Goal: Task Accomplishment & Management: Manage account settings

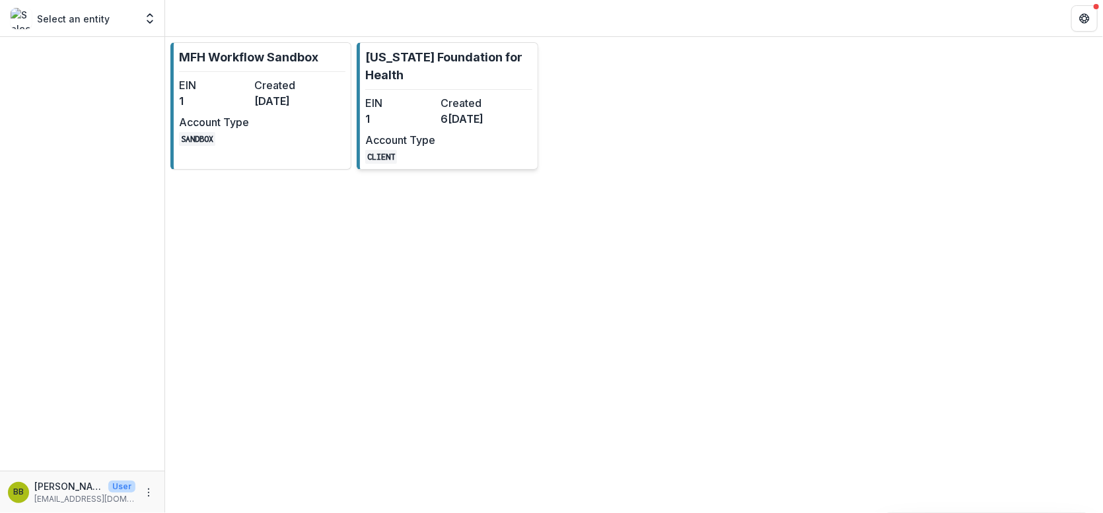
click at [396, 85] on link "[US_STATE] Foundation for Health EIN 1 Created 6 [DATE]ccount Type CLIENT" at bounding box center [447, 105] width 181 height 127
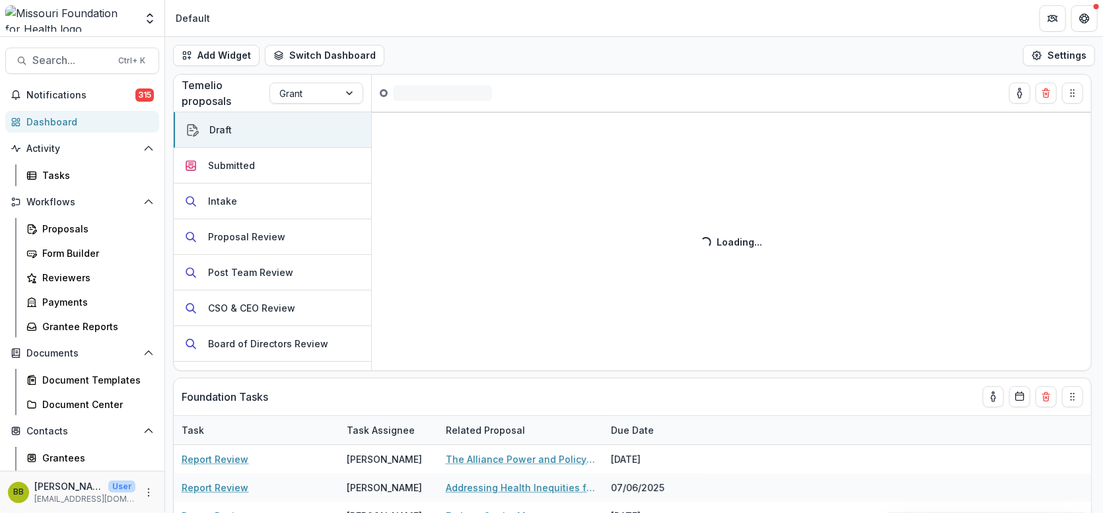
click at [56, 186] on div "Notifications 315 Dashboard Activity Tasks Workflows Proposals Form Builder Rev…" at bounding box center [82, 353] width 164 height 536
click at [52, 181] on div "Tasks" at bounding box center [95, 175] width 106 height 14
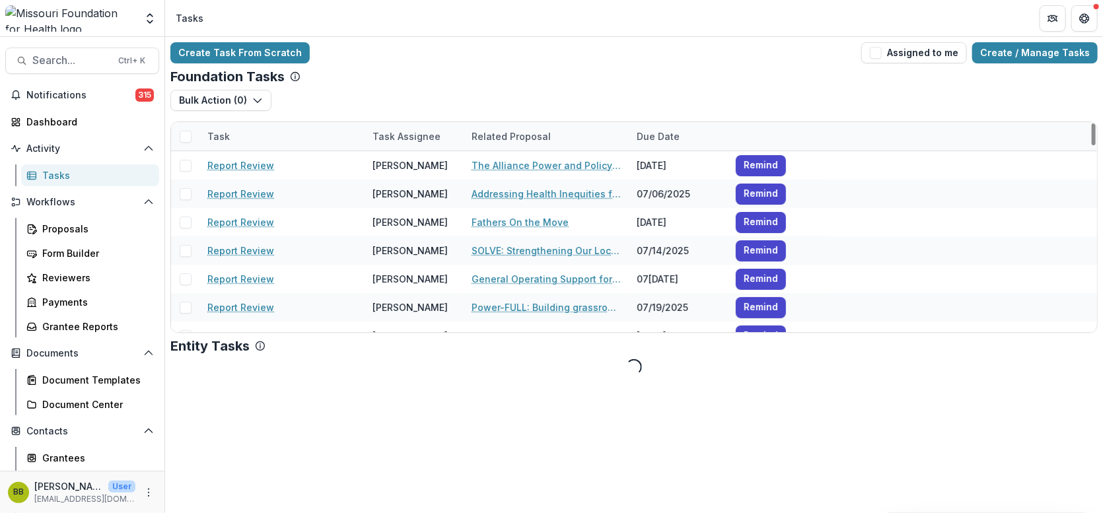
click at [220, 132] on div "Task" at bounding box center [218, 136] width 38 height 14
click at [230, 158] on input at bounding box center [281, 165] width 158 height 21
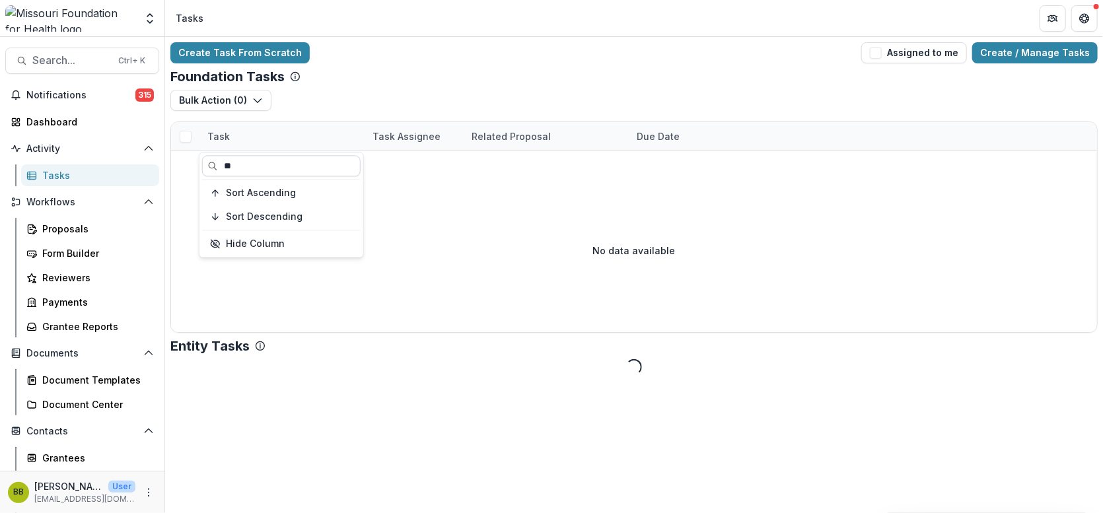
type input "*"
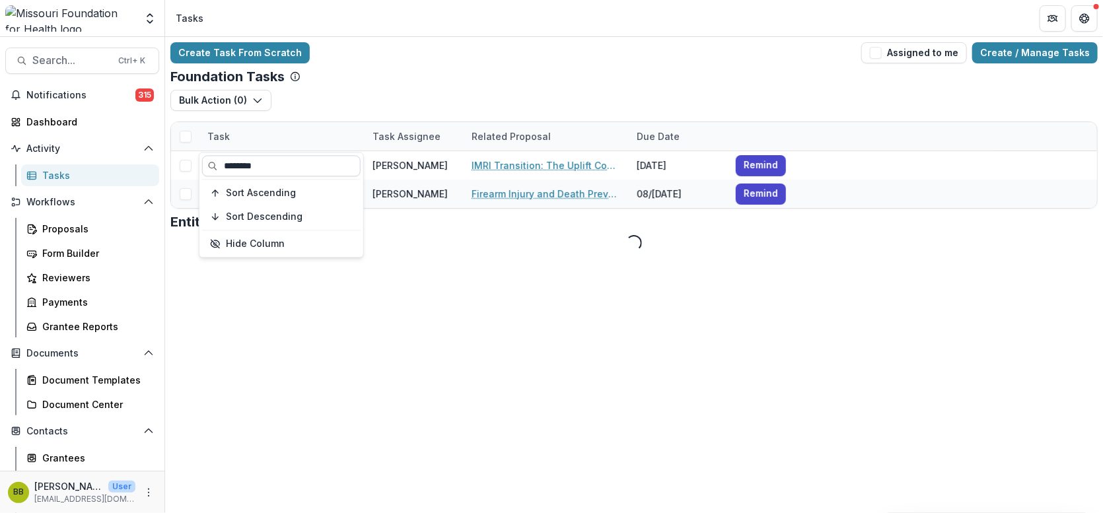
type input "********"
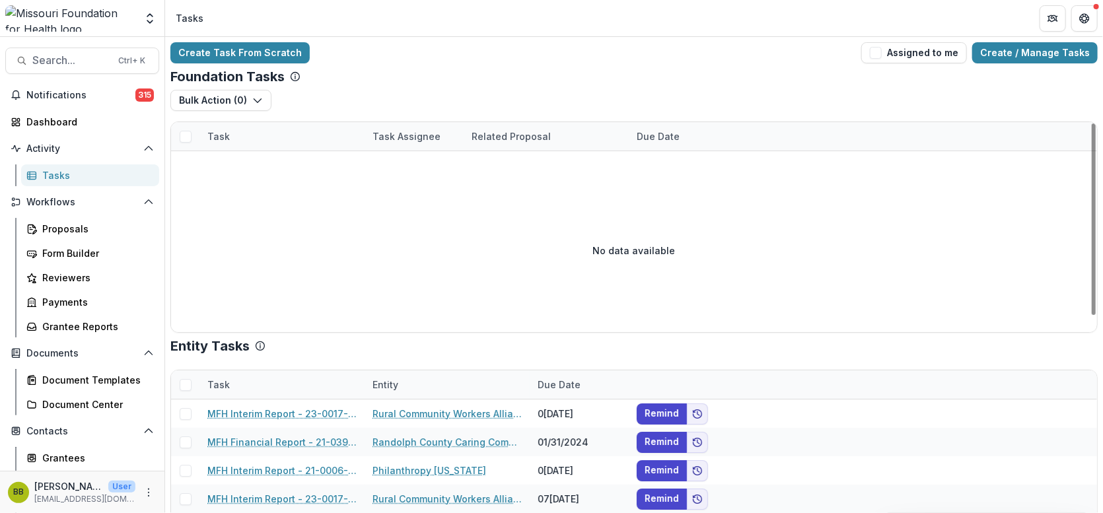
click at [225, 130] on div "Task" at bounding box center [218, 136] width 38 height 14
click at [279, 166] on input "********" at bounding box center [281, 165] width 158 height 21
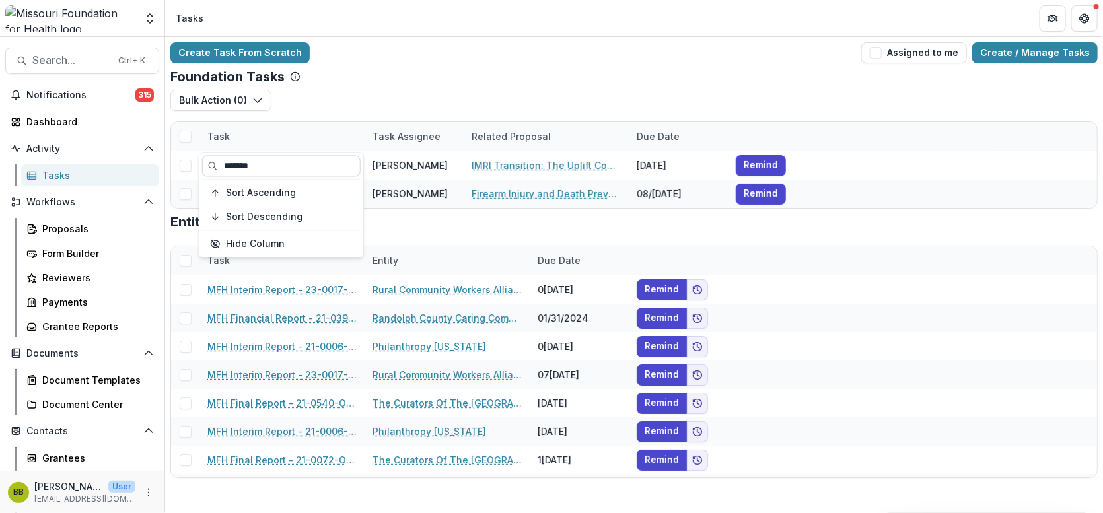
type input "*******"
click at [367, 70] on div "Foundation Tasks" at bounding box center [633, 77] width 927 height 16
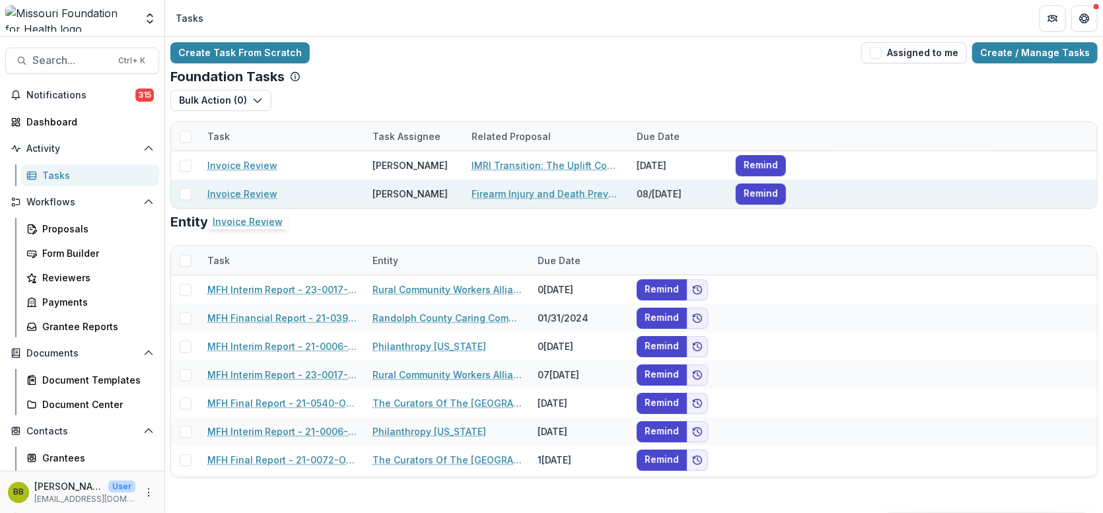
click at [244, 197] on link "Invoice Review" at bounding box center [242, 194] width 70 height 14
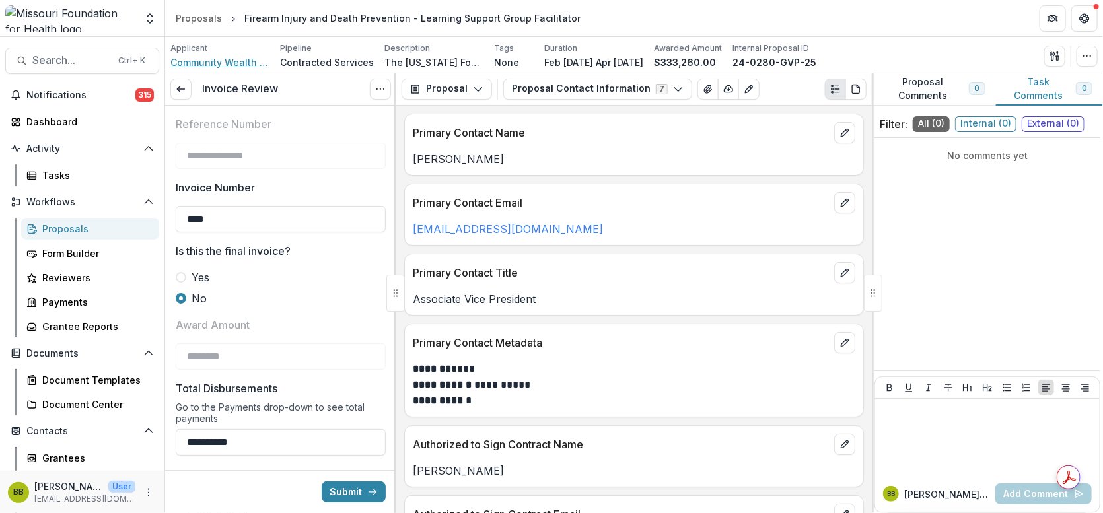
click at [236, 56] on span "Community Wealth Partners" at bounding box center [219, 62] width 99 height 14
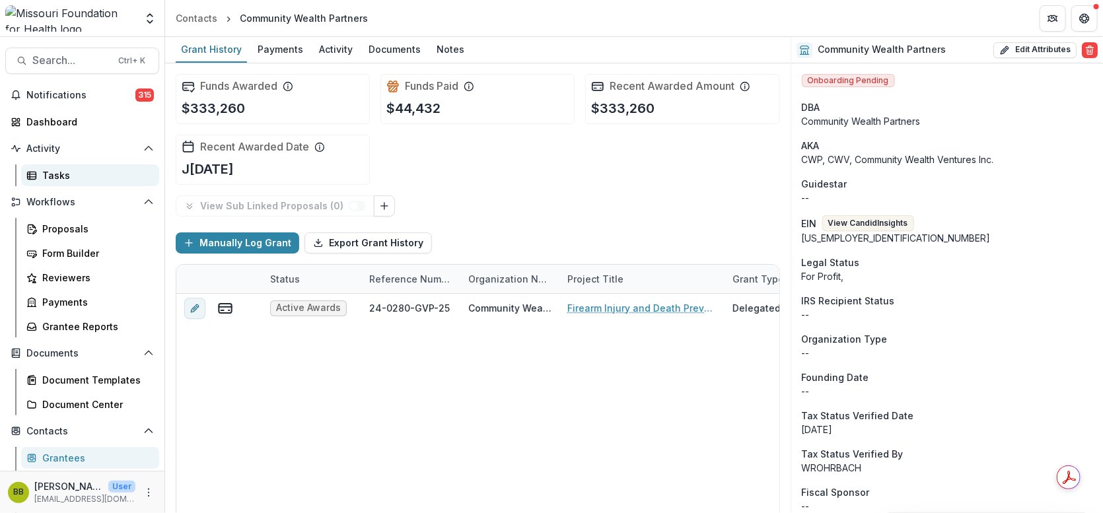
click at [51, 172] on div "Tasks" at bounding box center [95, 175] width 106 height 14
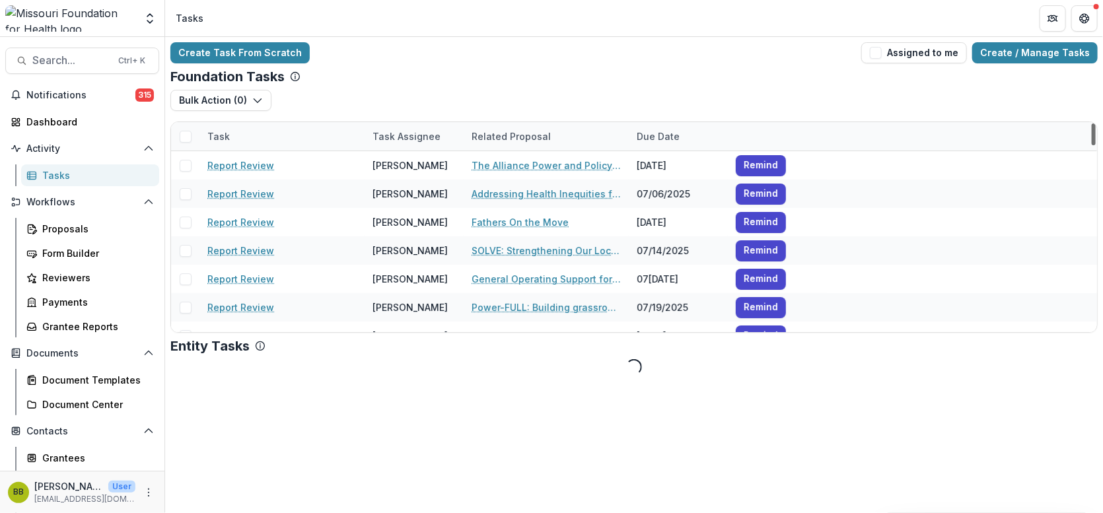
drag, startPoint x: 1095, startPoint y: 129, endPoint x: 1086, endPoint y: 186, distance: 57.4
click at [1091, 145] on div at bounding box center [1093, 134] width 4 height 22
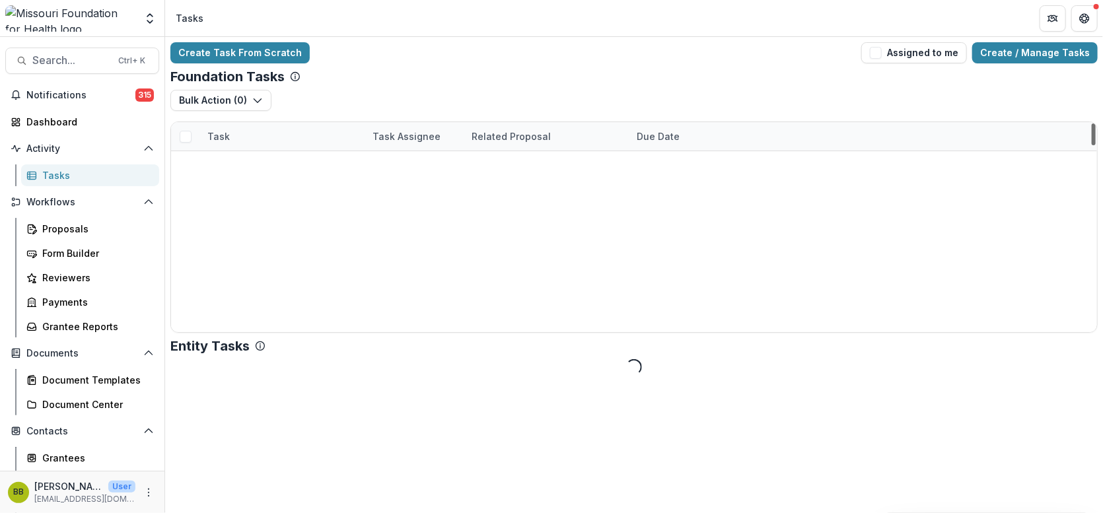
scroll to position [1362, 0]
drag, startPoint x: 1089, startPoint y: 192, endPoint x: 1073, endPoint y: 120, distance: 74.3
click at [1091, 123] on div at bounding box center [1093, 134] width 4 height 22
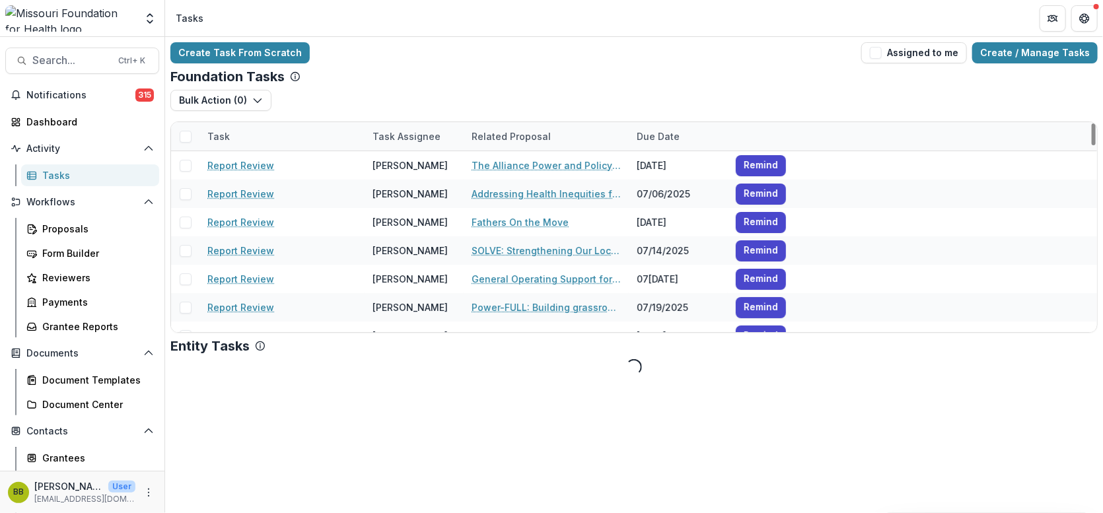
click at [230, 135] on div "Task" at bounding box center [218, 136] width 38 height 14
click at [236, 159] on input at bounding box center [281, 165] width 158 height 21
type input "**********"
click at [186, 134] on span at bounding box center [186, 137] width 12 height 12
click at [207, 134] on div "Task" at bounding box center [218, 136] width 38 height 14
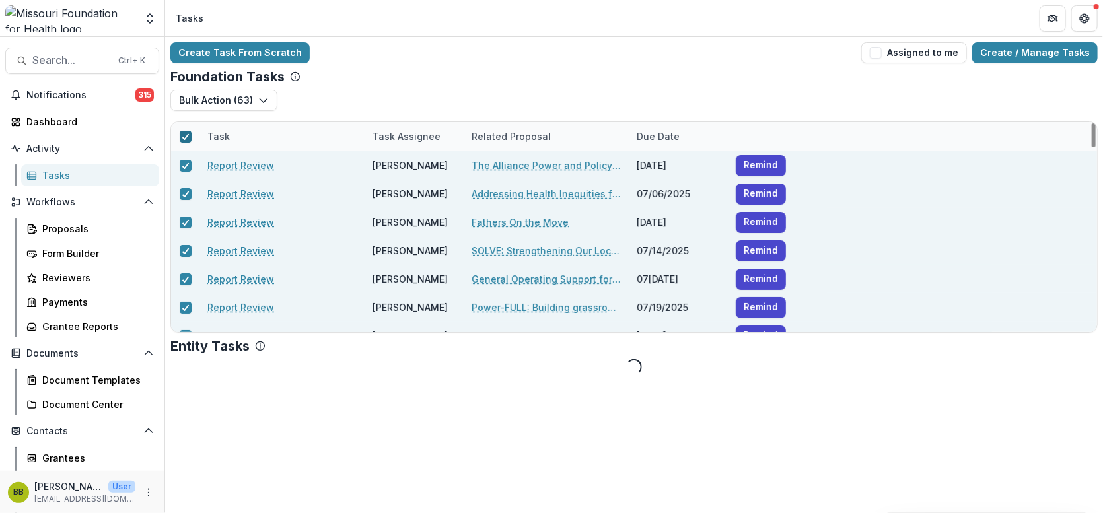
click at [220, 142] on div "Task" at bounding box center [218, 136] width 38 height 14
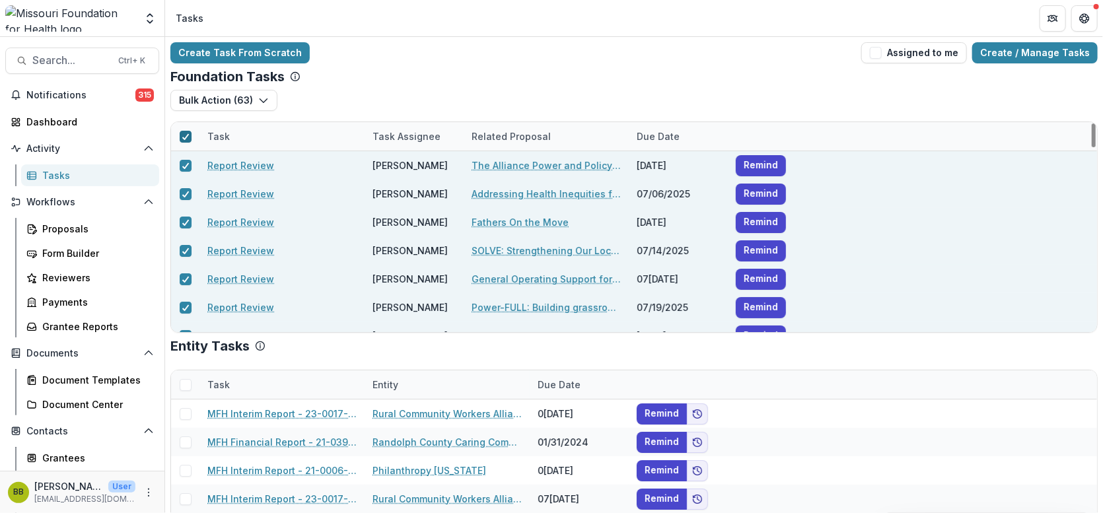
click at [185, 140] on div at bounding box center [186, 136] width 8 height 11
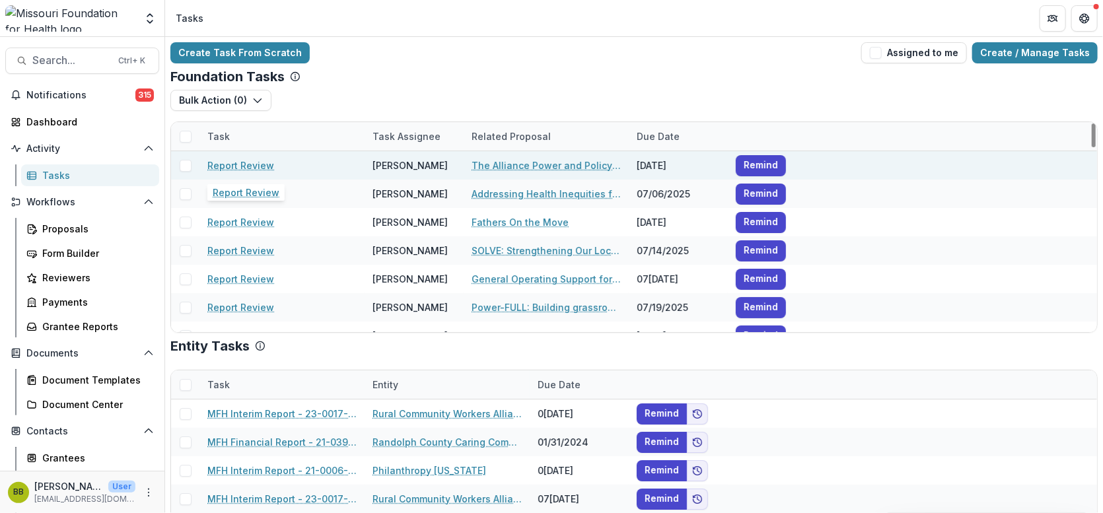
click at [249, 164] on link "Report Review" at bounding box center [240, 165] width 67 height 14
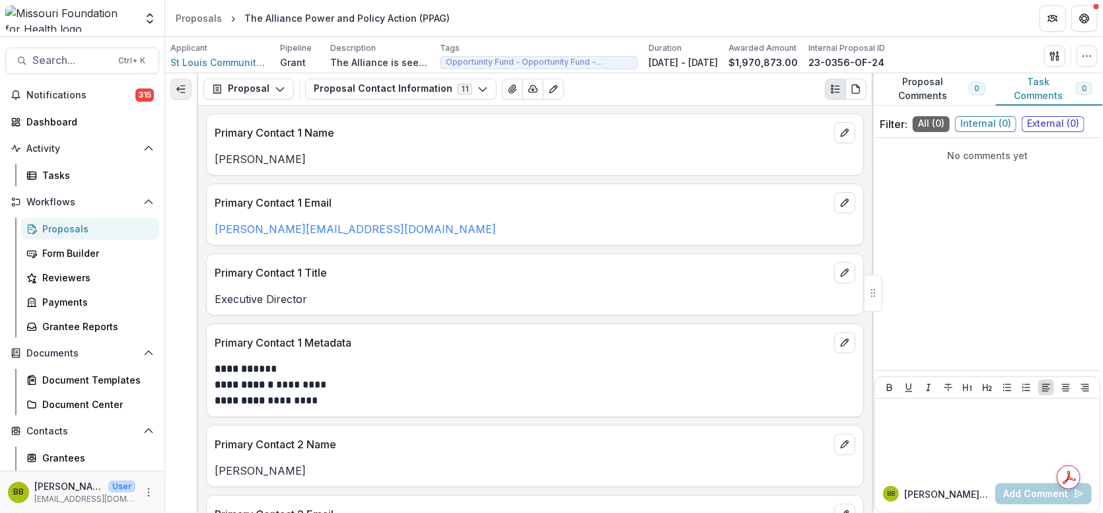
click at [176, 95] on button "Expand left" at bounding box center [180, 89] width 21 height 21
click at [185, 84] on icon "Expand left" at bounding box center [181, 89] width 11 height 11
click at [180, 84] on icon "Expand left" at bounding box center [181, 89] width 11 height 11
click at [169, 58] on div "Applicant St Louis Community Foundation Pipeline Grant Description The Alliance…" at bounding box center [634, 55] width 938 height 36
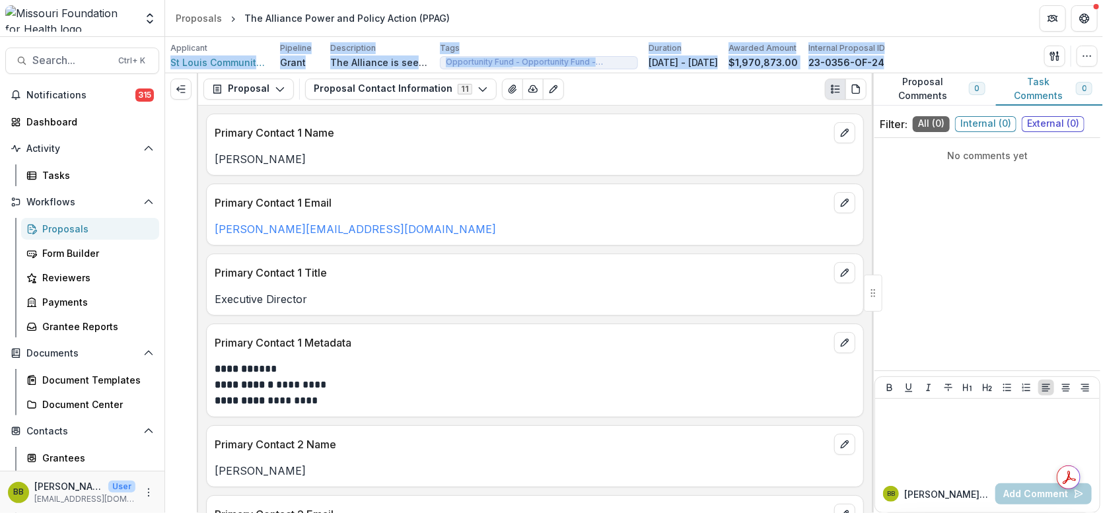
drag, startPoint x: 169, startPoint y: 58, endPoint x: 167, endPoint y: 91, distance: 33.1
click at [167, 91] on div "Applicant St Louis Community Foundation Pipeline Grant Description The Alliance…" at bounding box center [634, 275] width 938 height 476
click at [167, 91] on div at bounding box center [181, 89] width 32 height 32
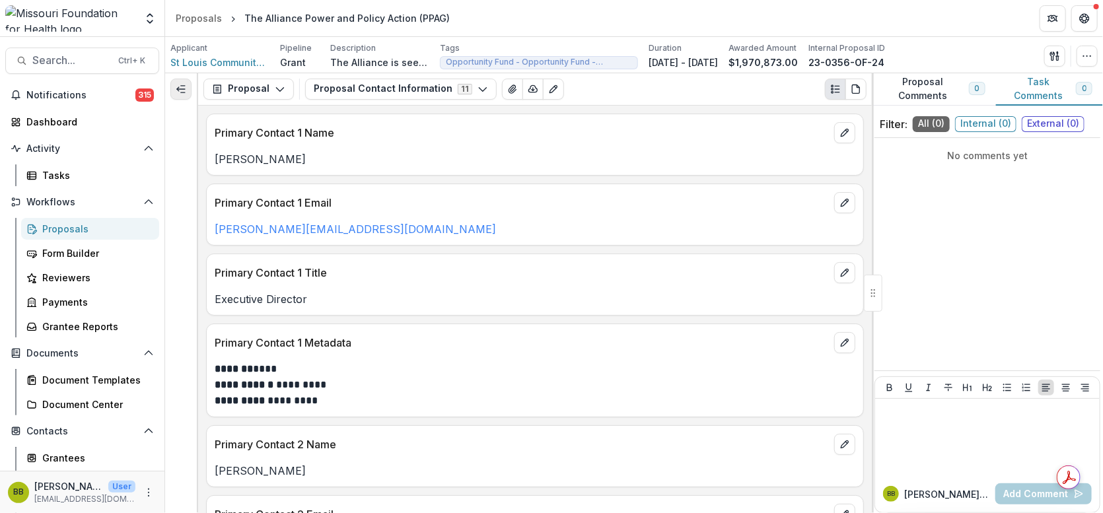
click at [178, 89] on line "Expand left" at bounding box center [181, 89] width 8 height 0
click at [182, 94] on button "Expand left" at bounding box center [180, 89] width 21 height 21
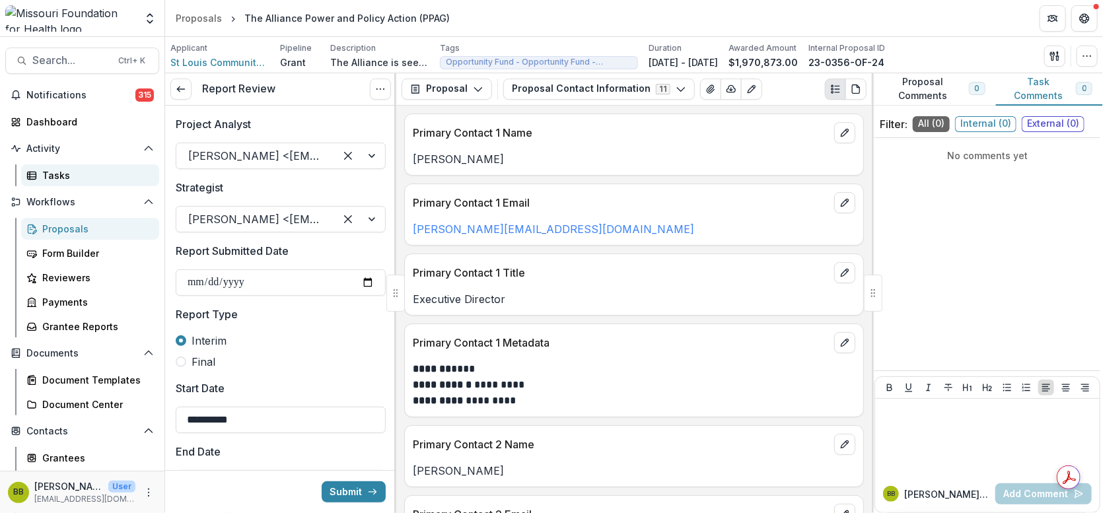
click at [54, 170] on div "Tasks" at bounding box center [95, 175] width 106 height 14
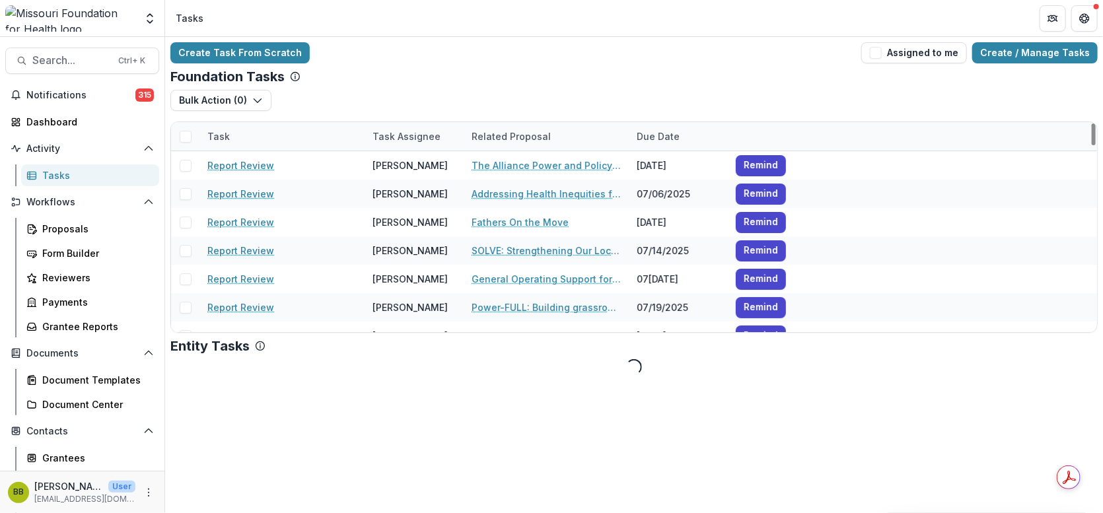
click at [205, 131] on div "Task" at bounding box center [218, 136] width 38 height 14
click at [243, 162] on input at bounding box center [281, 165] width 158 height 21
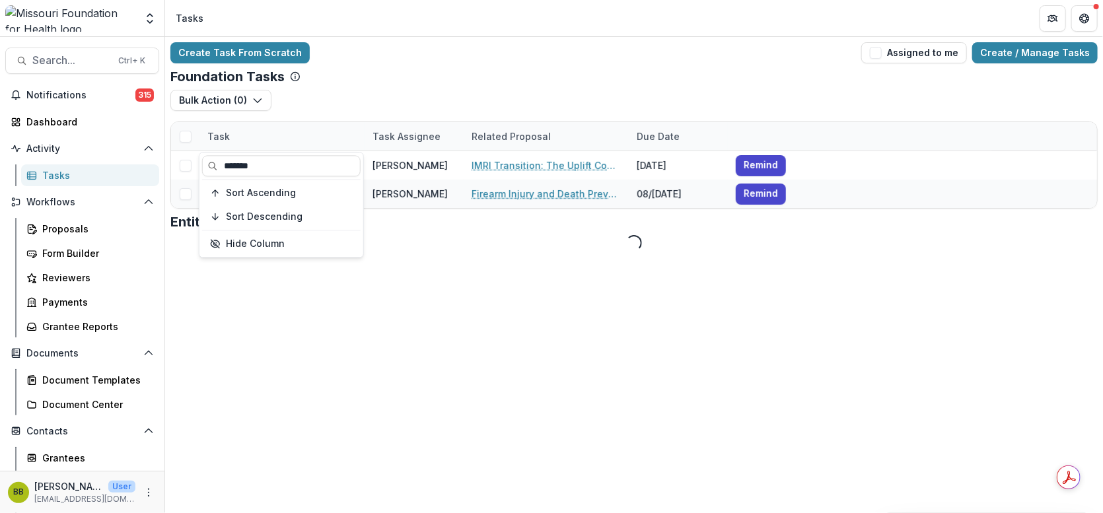
type input "*******"
click at [351, 72] on div "Foundation Tasks" at bounding box center [633, 77] width 927 height 16
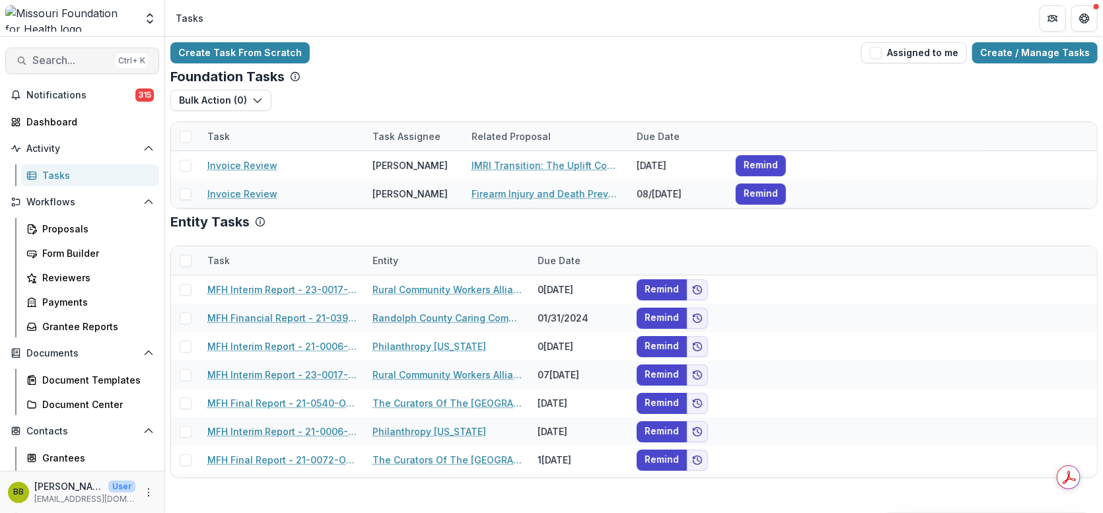
click at [87, 61] on span "Search..." at bounding box center [71, 60] width 78 height 13
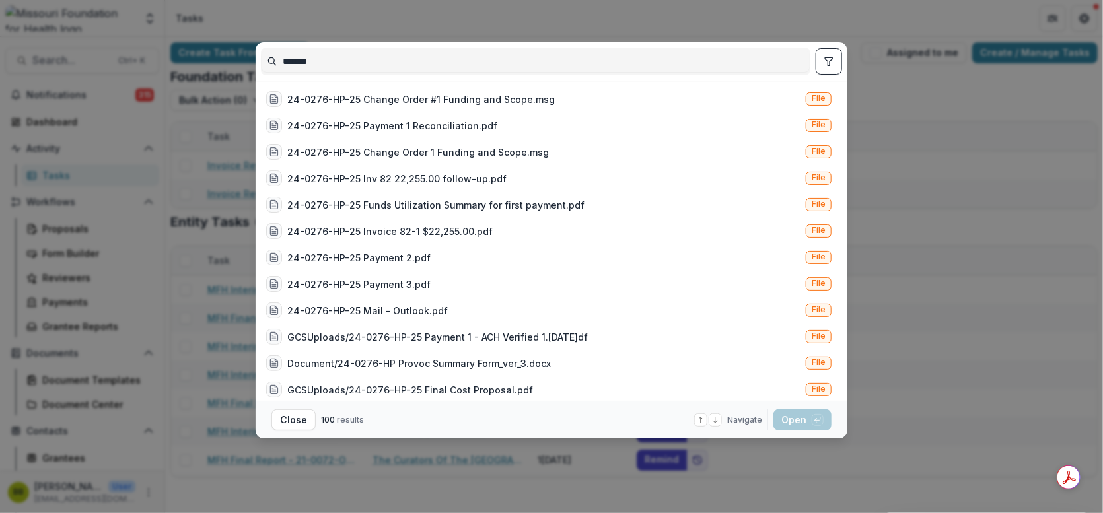
type input "*******"
click at [832, 66] on icon "toggle filters" at bounding box center [828, 61] width 11 height 11
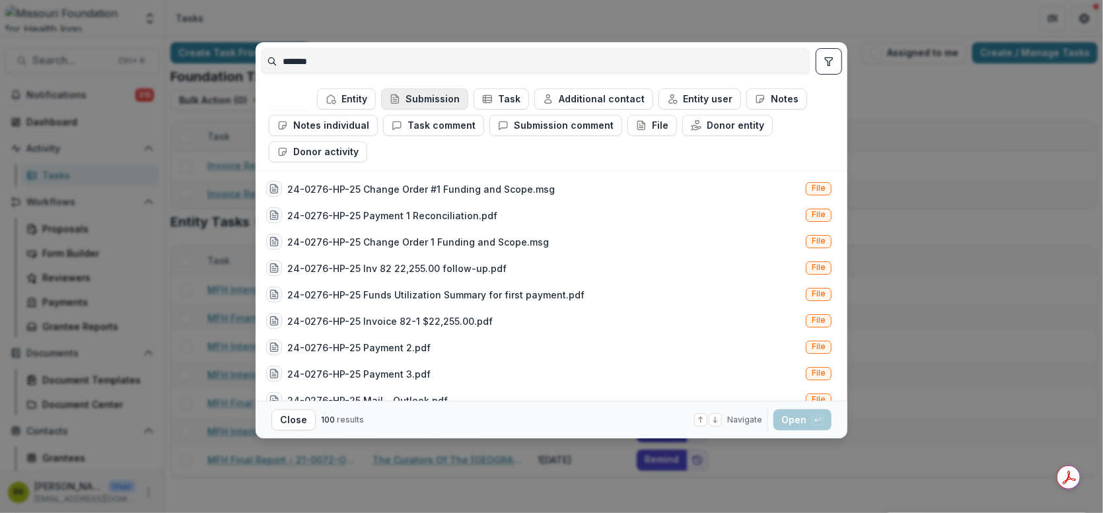
click at [403, 103] on button "Submission" at bounding box center [424, 98] width 87 height 21
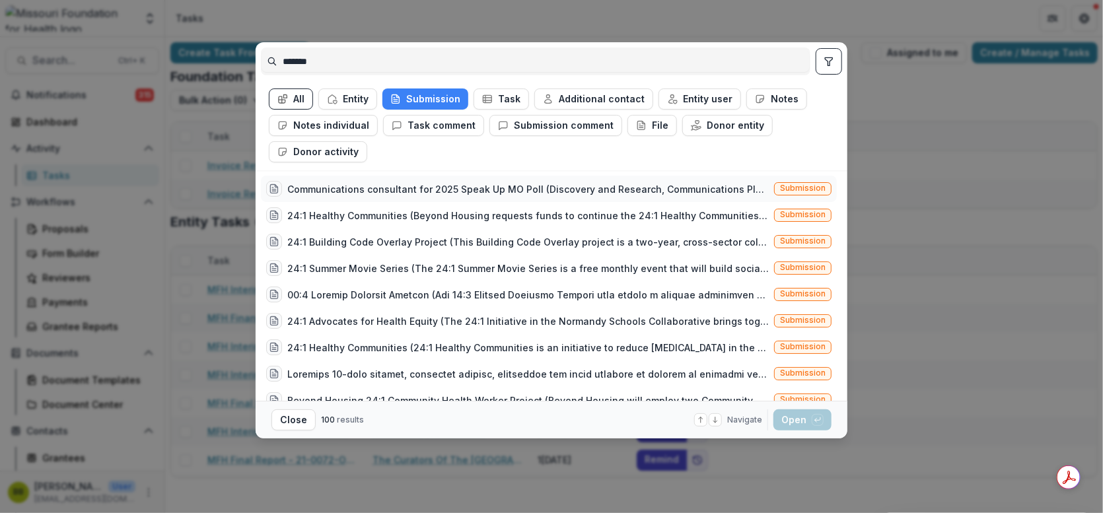
click at [452, 189] on div "Communications consultant for 2025 Speak Up MO Poll (Discovery and Research, Co…" at bounding box center [527, 189] width 481 height 14
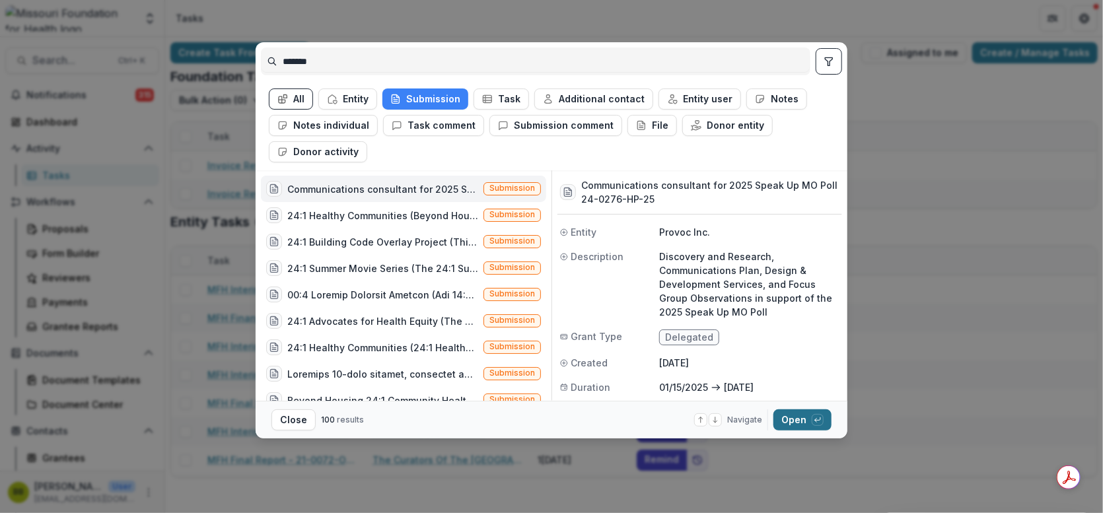
click at [796, 420] on button "Open with enter key" at bounding box center [802, 419] width 58 height 21
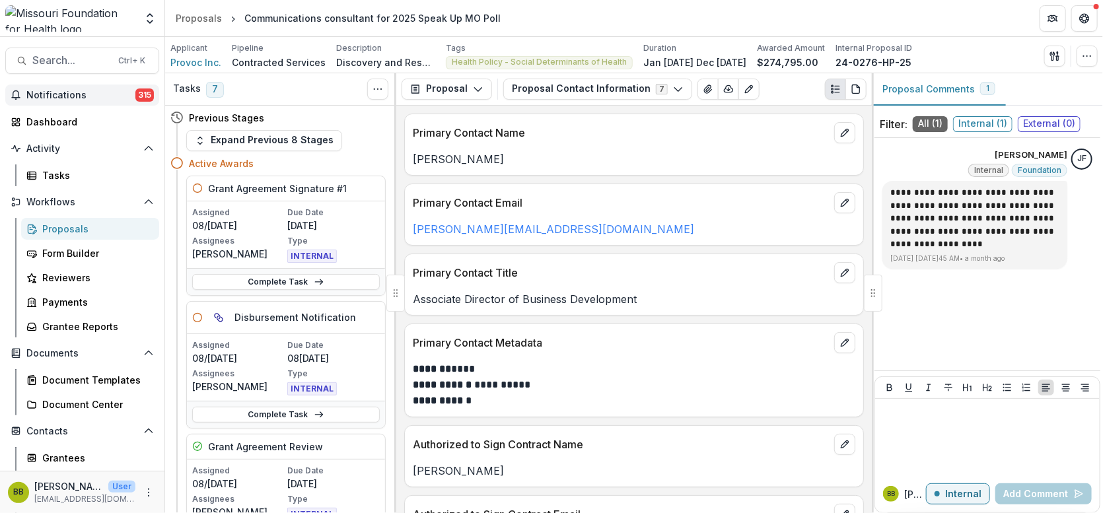
click at [81, 92] on span "Notifications" at bounding box center [80, 95] width 109 height 11
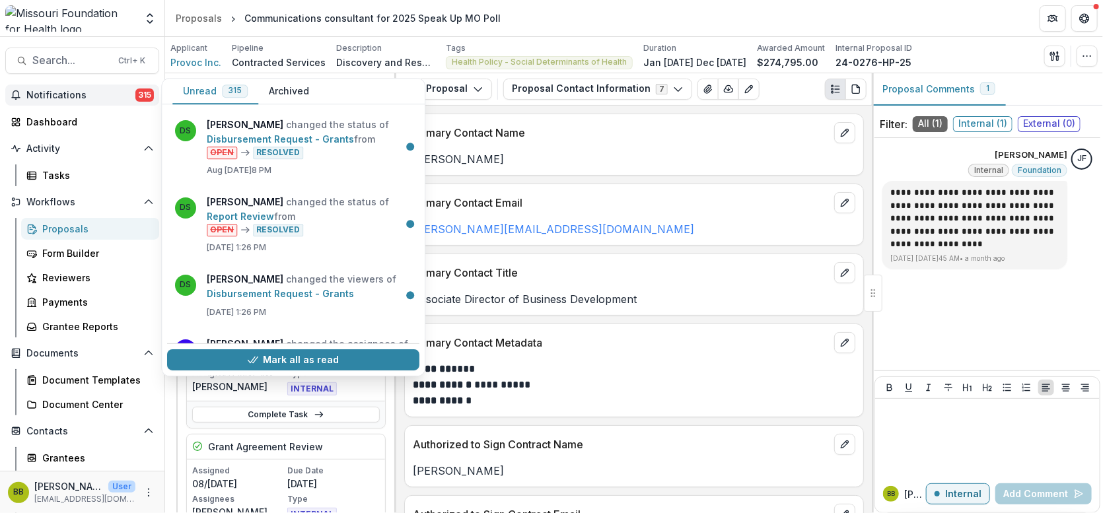
click at [123, 94] on span "Notifications" at bounding box center [80, 95] width 109 height 11
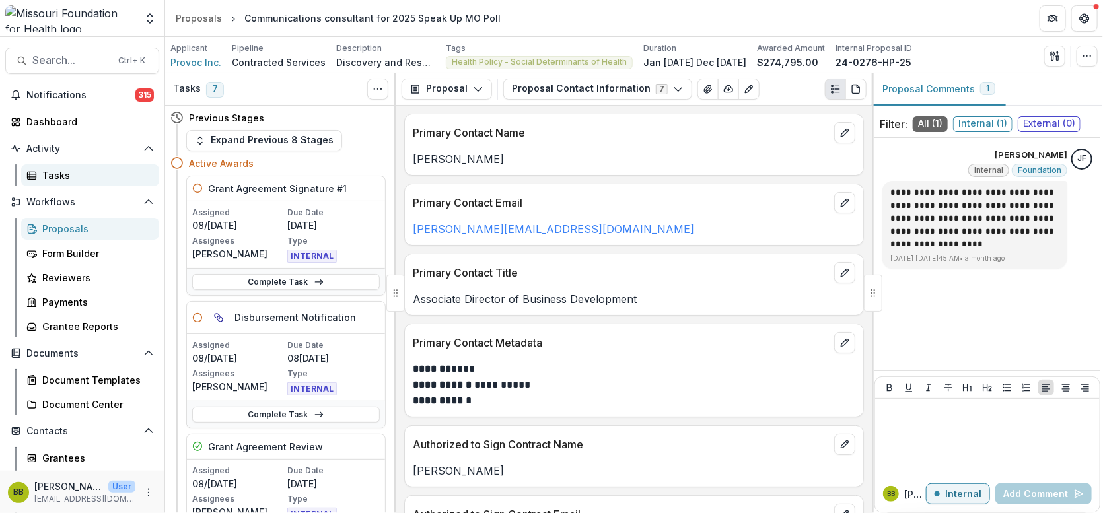
click at [53, 166] on link "Tasks" at bounding box center [90, 175] width 138 height 22
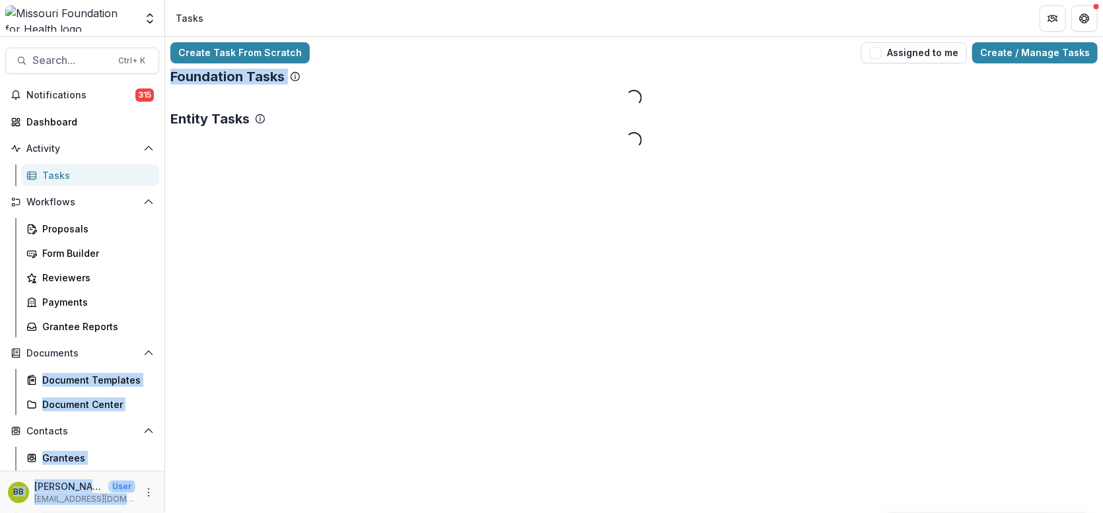
drag, startPoint x: 164, startPoint y: 251, endPoint x: 161, endPoint y: 350, distance: 99.1
click at [161, 350] on main "Search... Ctrl + K Notifications 315 Dashboard Activity Tasks Workflows Proposa…" at bounding box center [551, 275] width 1103 height 476
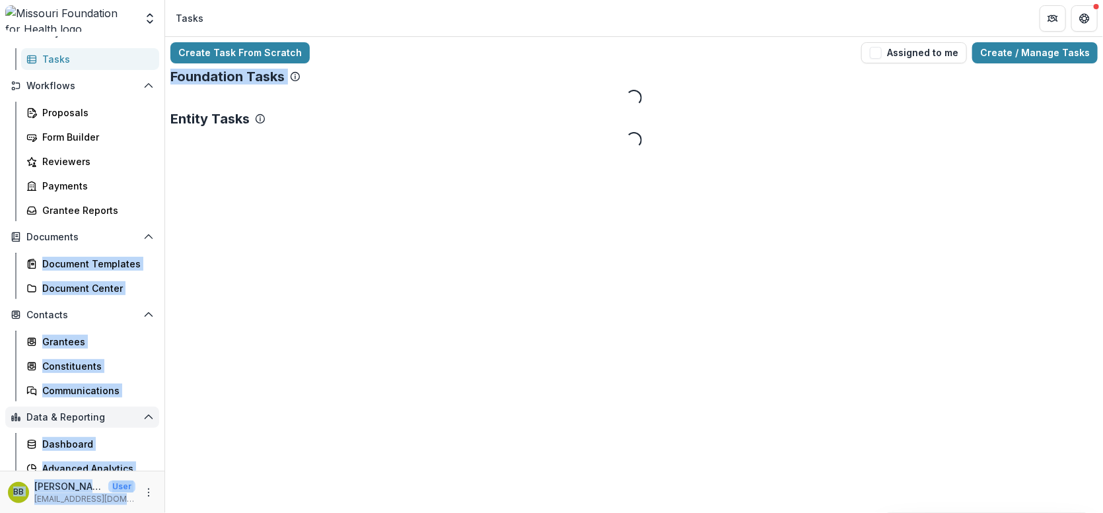
scroll to position [117, 0]
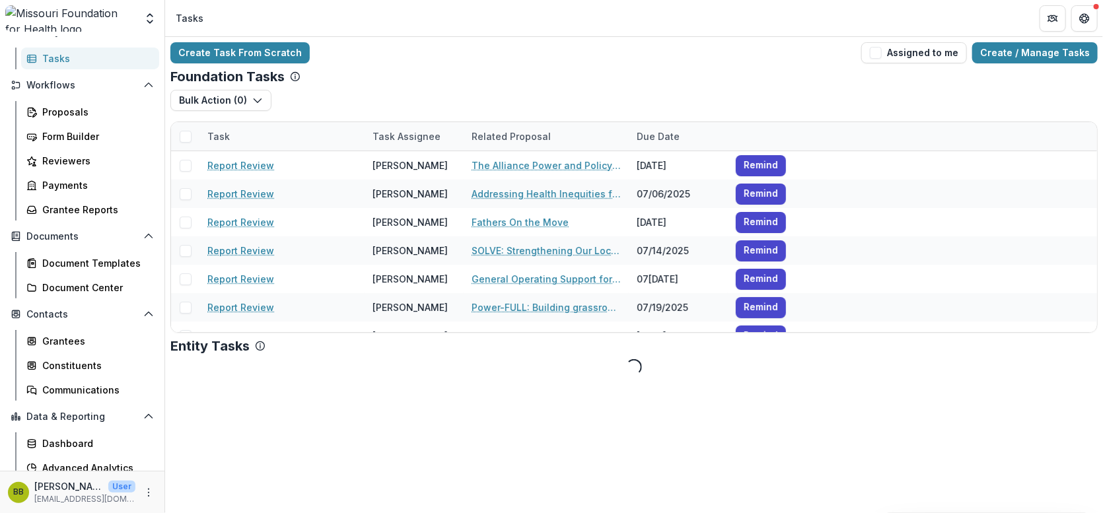
click at [220, 394] on div "Create Task From Scratch Assigned to me Create / Manage Tasks Foundation Tasks …" at bounding box center [634, 275] width 938 height 476
click at [81, 343] on div "Grantees" at bounding box center [95, 341] width 106 height 14
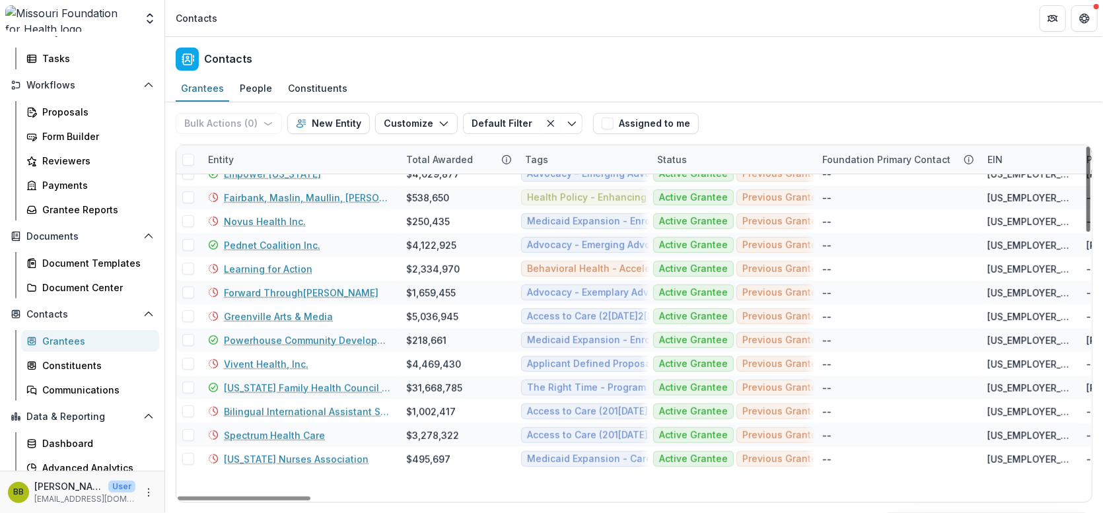
scroll to position [81, 0]
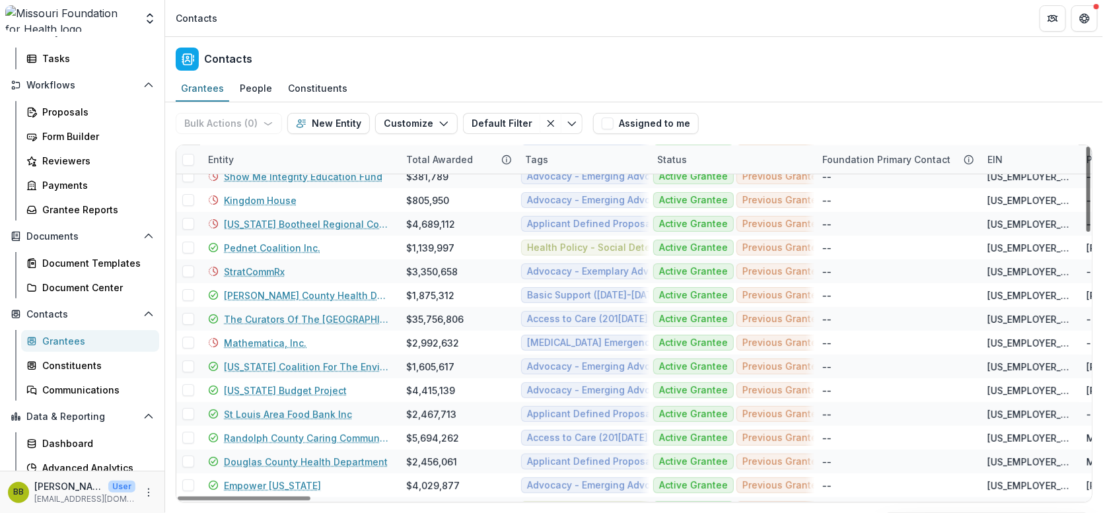
drag, startPoint x: 1087, startPoint y: 170, endPoint x: 1096, endPoint y: 189, distance: 21.3
click at [1090, 189] on div at bounding box center [1088, 189] width 4 height 85
click at [158, 361] on div "Grantees Constituents Communications" at bounding box center [90, 365] width 149 height 71
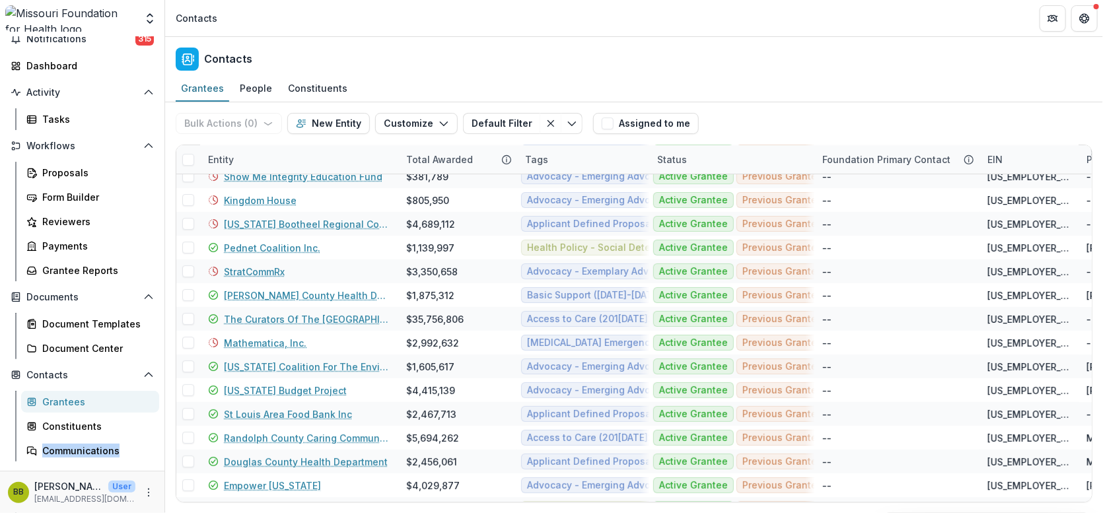
scroll to position [0, 0]
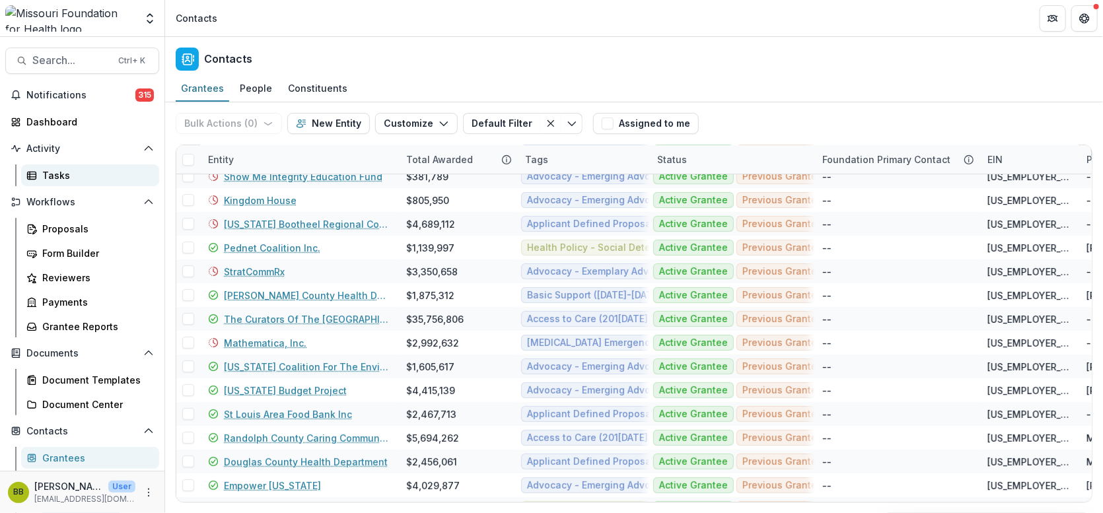
click at [58, 179] on div "Tasks" at bounding box center [95, 175] width 106 height 14
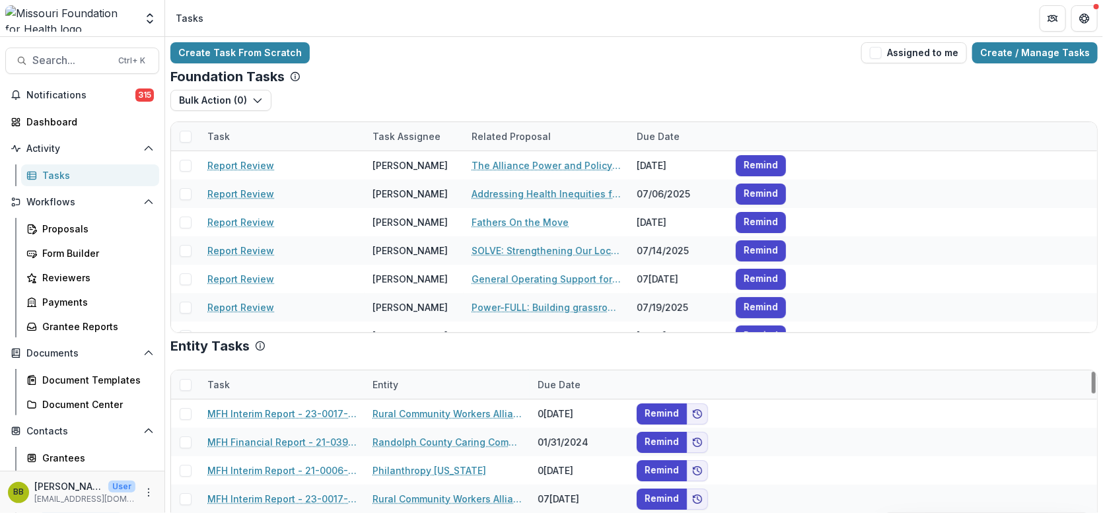
click at [220, 389] on div "Task" at bounding box center [218, 385] width 38 height 14
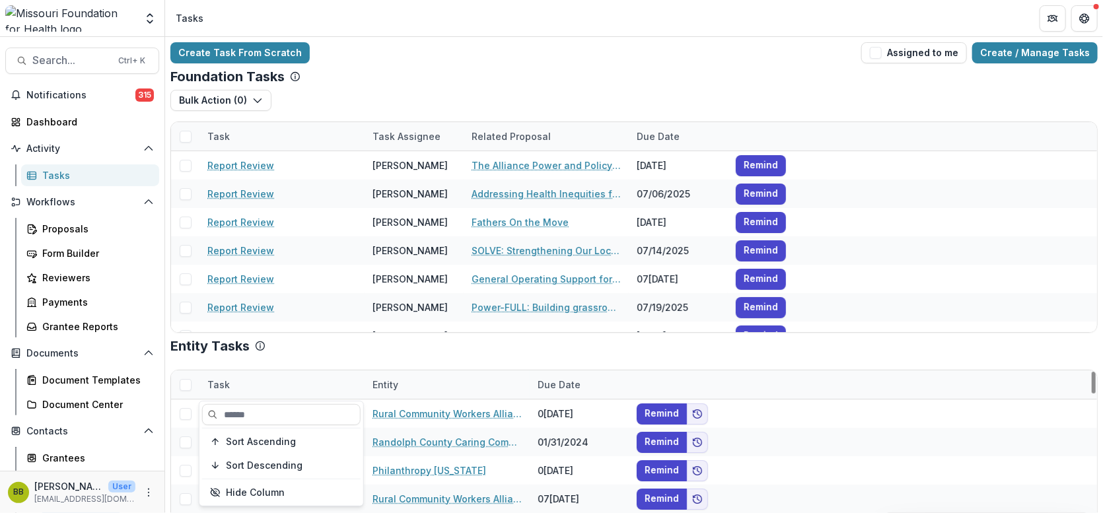
click at [334, 355] on div "Entity Tasks Task Entity Due Date MFH Interim Report - 23-0017-ADV-23 Rural Com…" at bounding box center [633, 470] width 927 height 264
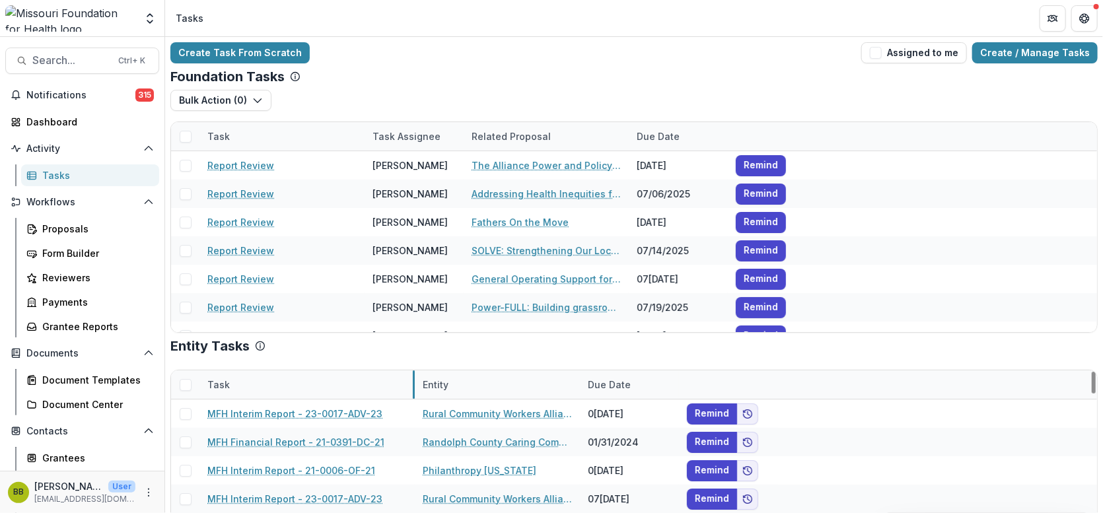
drag, startPoint x: 363, startPoint y: 385, endPoint x: 413, endPoint y: 390, distance: 50.4
click at [221, 374] on div "Task" at bounding box center [306, 384] width 215 height 28
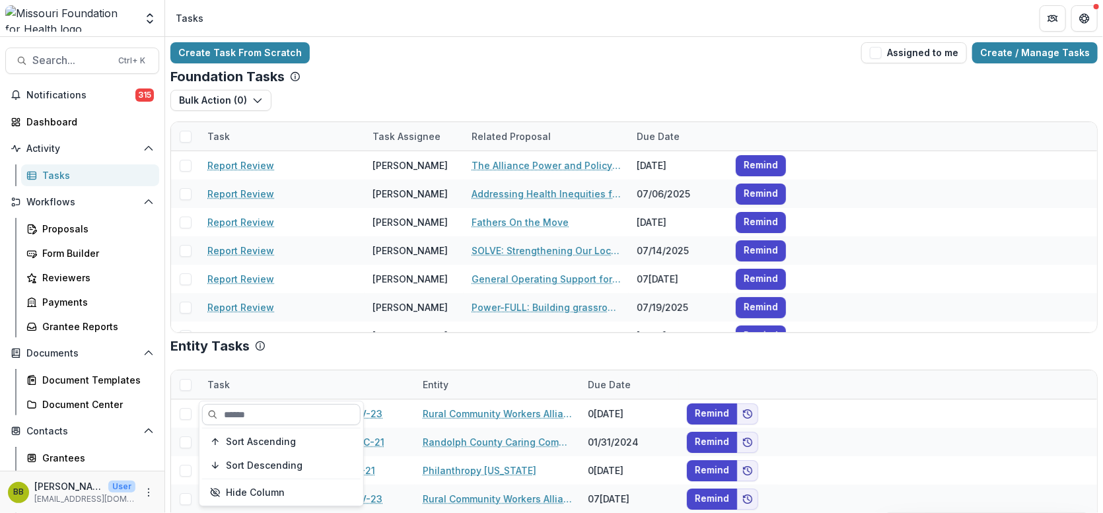
click at [255, 416] on input at bounding box center [281, 414] width 158 height 21
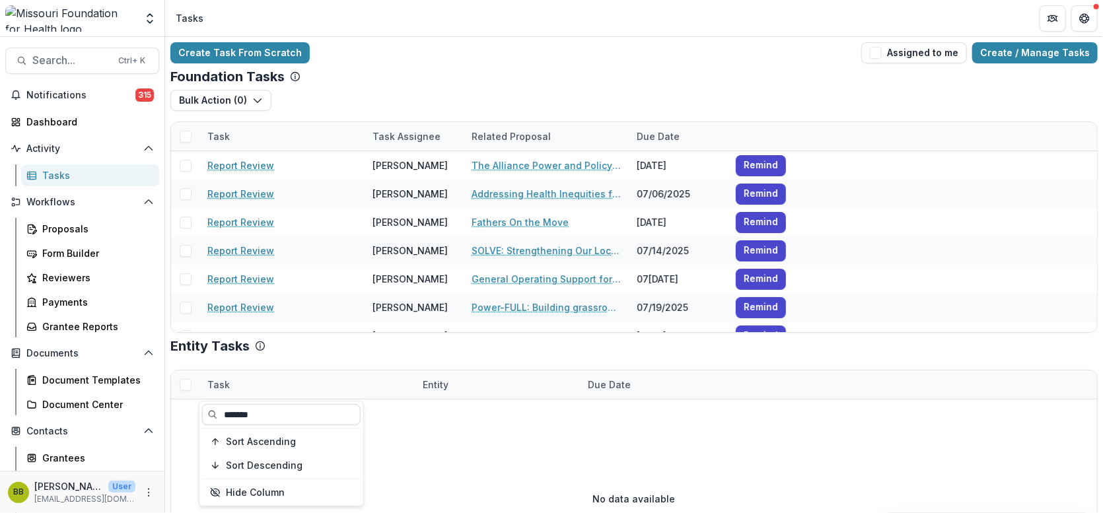
click at [284, 418] on input "*******" at bounding box center [281, 414] width 158 height 21
type input "*******"
click at [304, 364] on div "Task Entity Due Date No data available" at bounding box center [633, 478] width 927 height 239
click at [310, 106] on div "Bulk Action ( 0 ) Reporting Schedule Tasks" at bounding box center [633, 106] width 927 height 32
drag, startPoint x: 1090, startPoint y: 136, endPoint x: 1037, endPoint y: 82, distance: 75.6
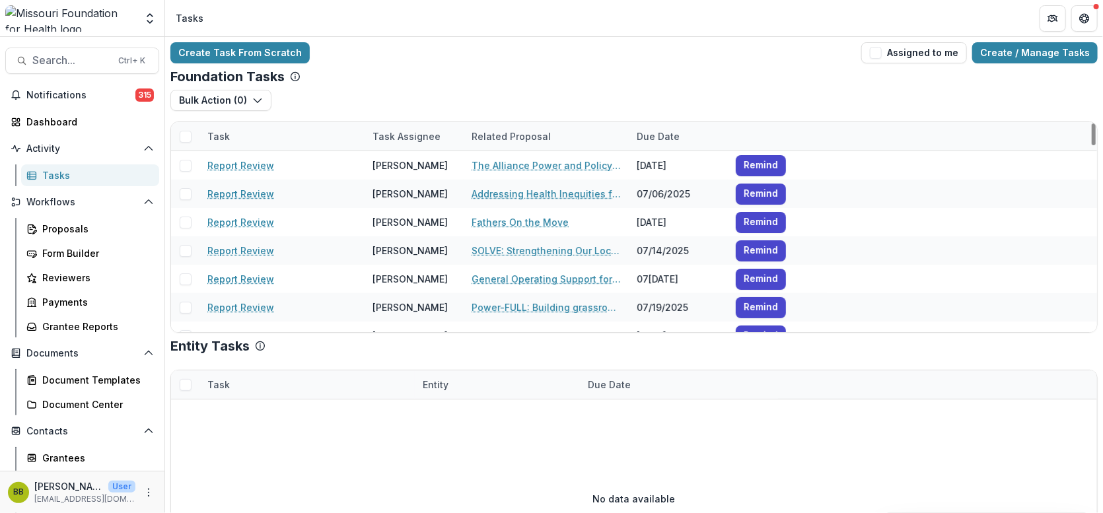
click at [1091, 123] on div at bounding box center [1093, 134] width 4 height 22
click at [705, 65] on div "Create Task From Scratch Assigned to me Create / Manage Tasks Foundation Tasks …" at bounding box center [634, 320] width 938 height 567
click at [651, 108] on div "Bulk Action ( 0 ) Reporting Schedule Tasks" at bounding box center [633, 106] width 927 height 32
click at [642, 59] on div "Create Task From Scratch Assigned to me Create / Manage Tasks" at bounding box center [633, 52] width 927 height 21
click at [403, 40] on div "Create Task From Scratch Assigned to me Create / Manage Tasks Foundation Tasks …" at bounding box center [634, 320] width 938 height 567
